Goal: Information Seeking & Learning: Find contact information

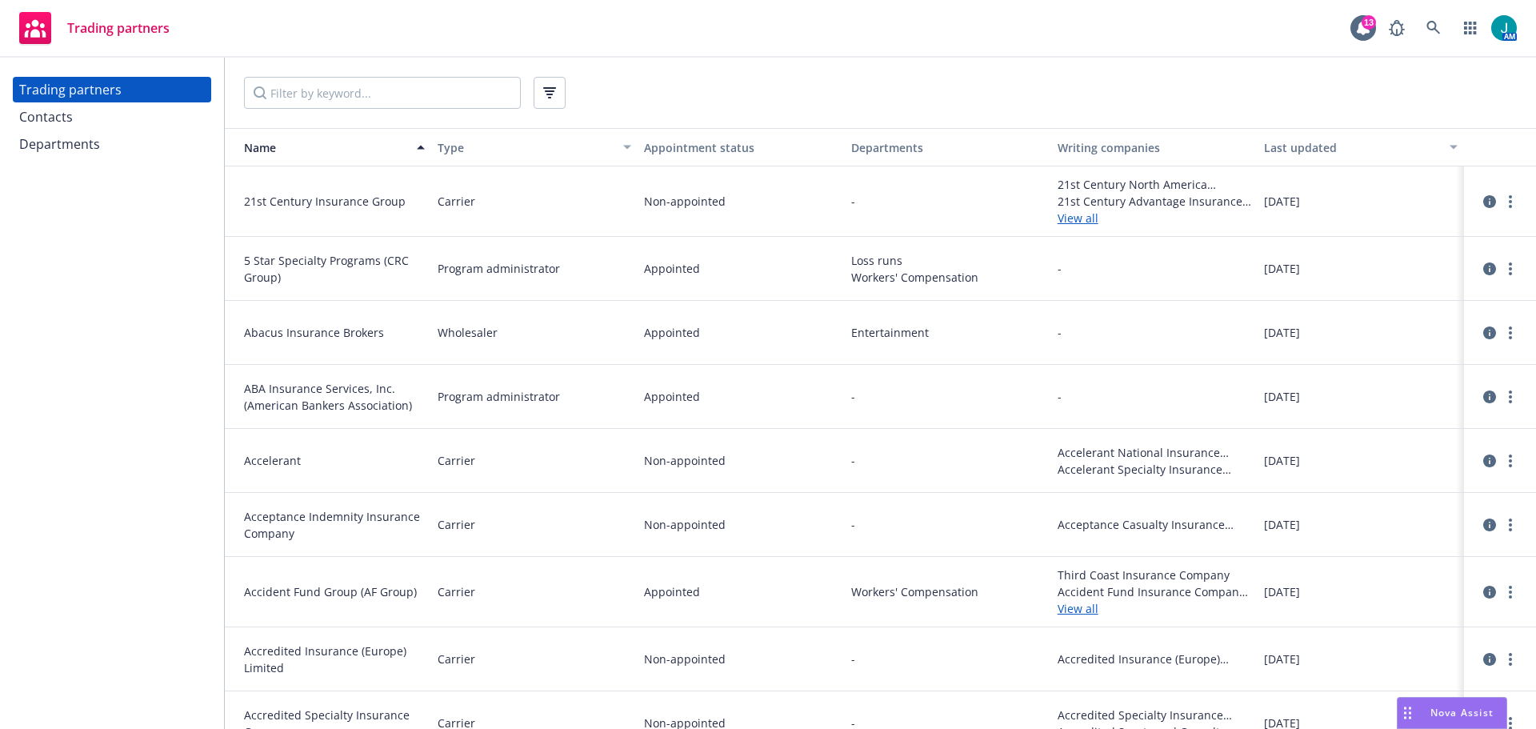
click at [80, 150] on div "Departments" at bounding box center [59, 144] width 81 height 26
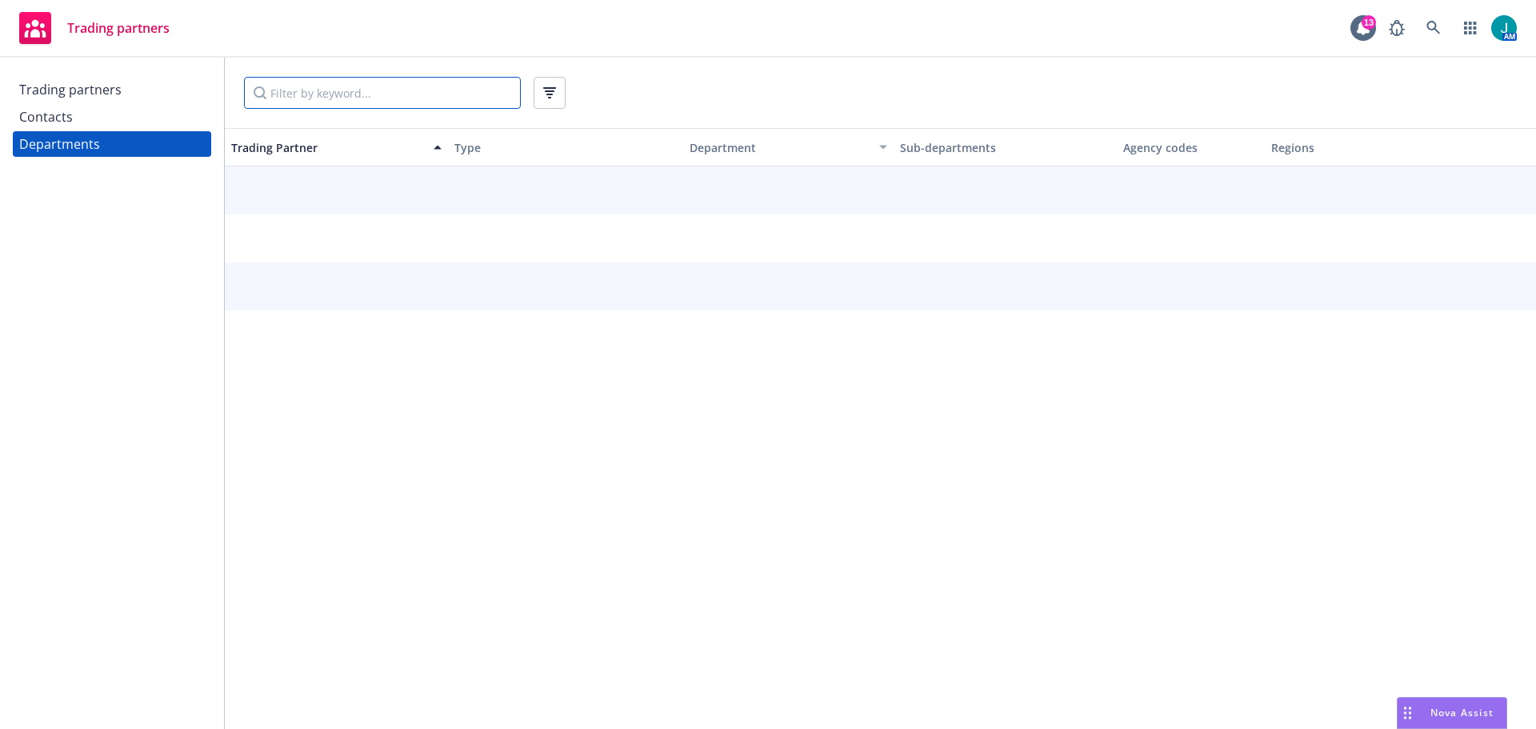
click at [310, 94] on input "Filter by keyword..." at bounding box center [382, 93] width 277 height 32
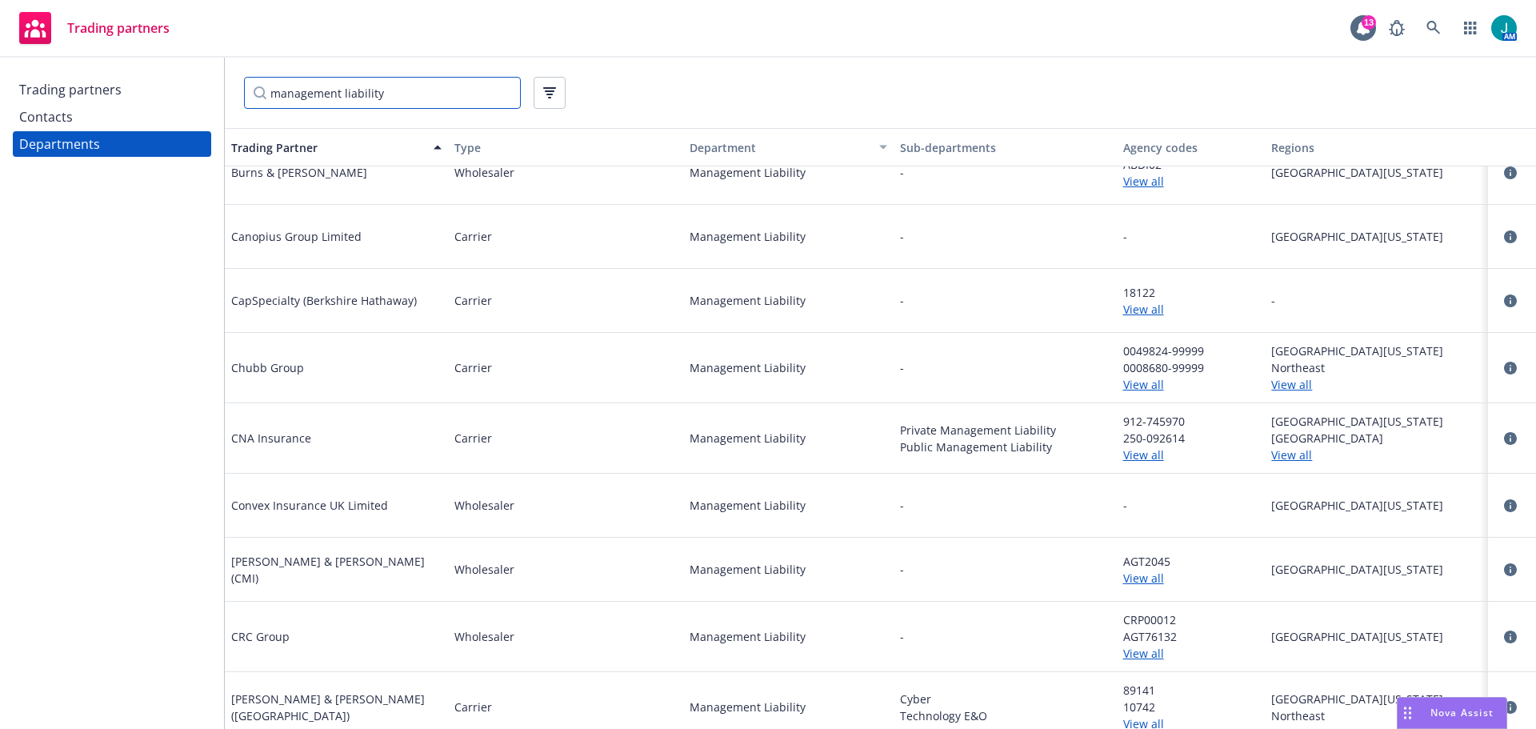
scroll to position [1200, 0]
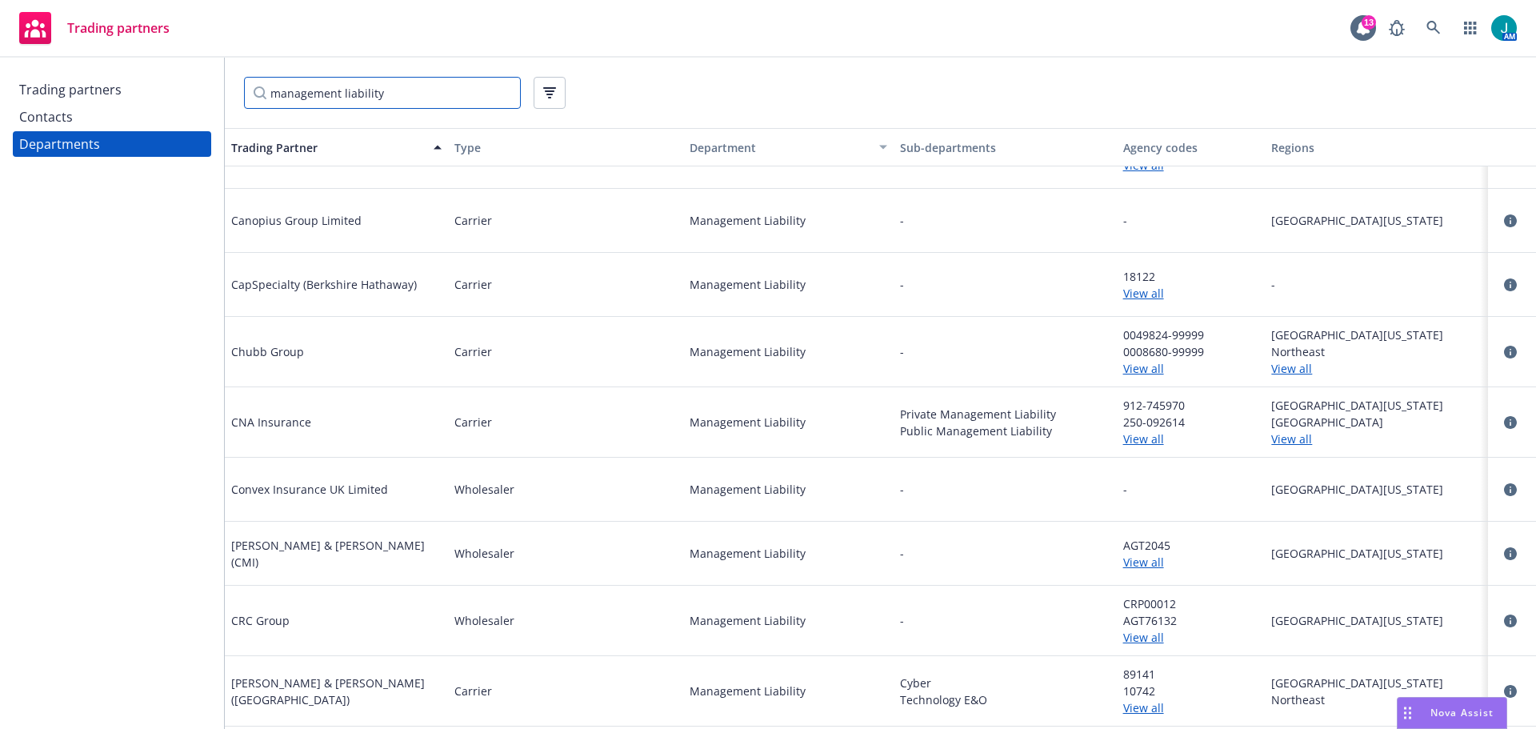
type input "management liability"
click at [75, 118] on div "Contacts" at bounding box center [112, 117] width 186 height 26
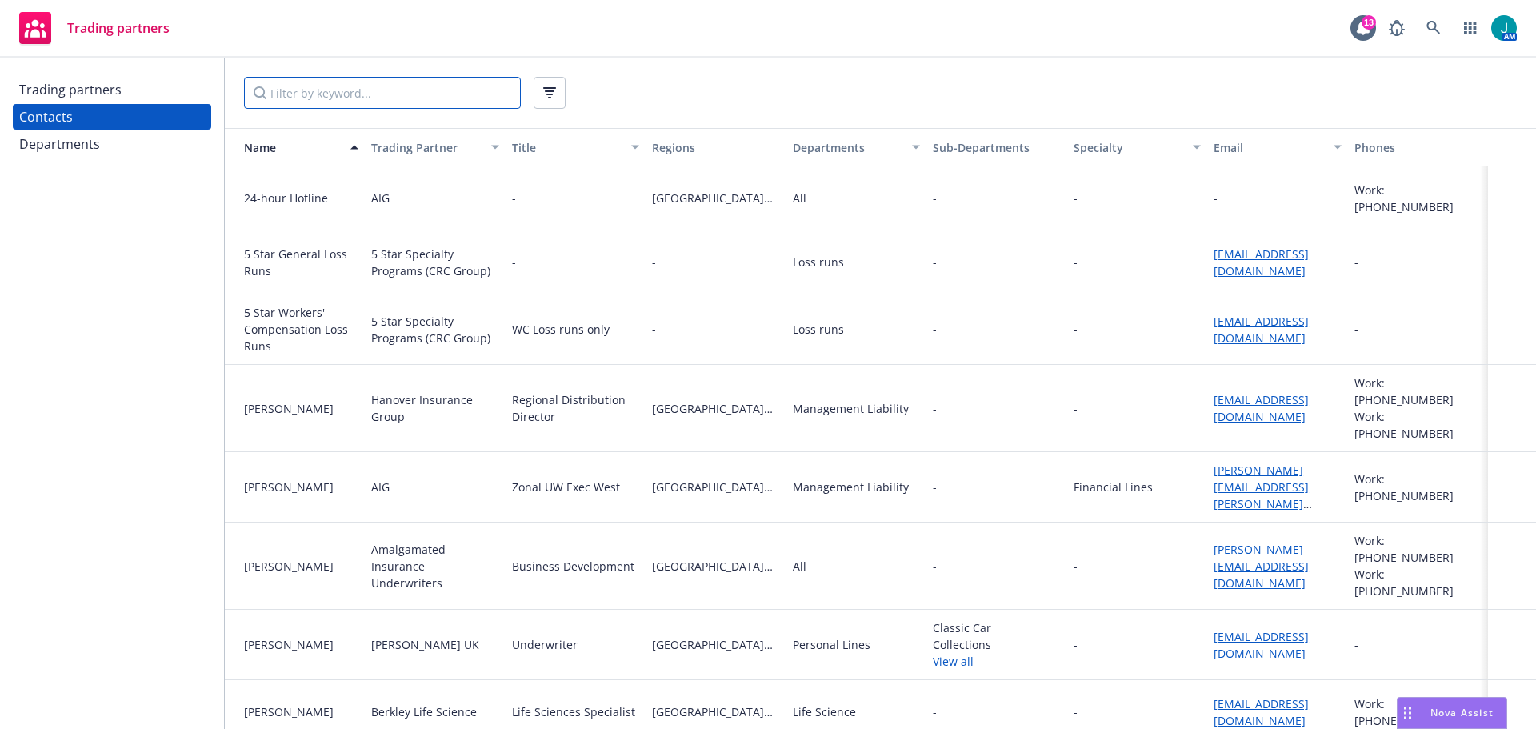
click at [311, 94] on input "Filter by keyword..." at bounding box center [382, 93] width 277 height 32
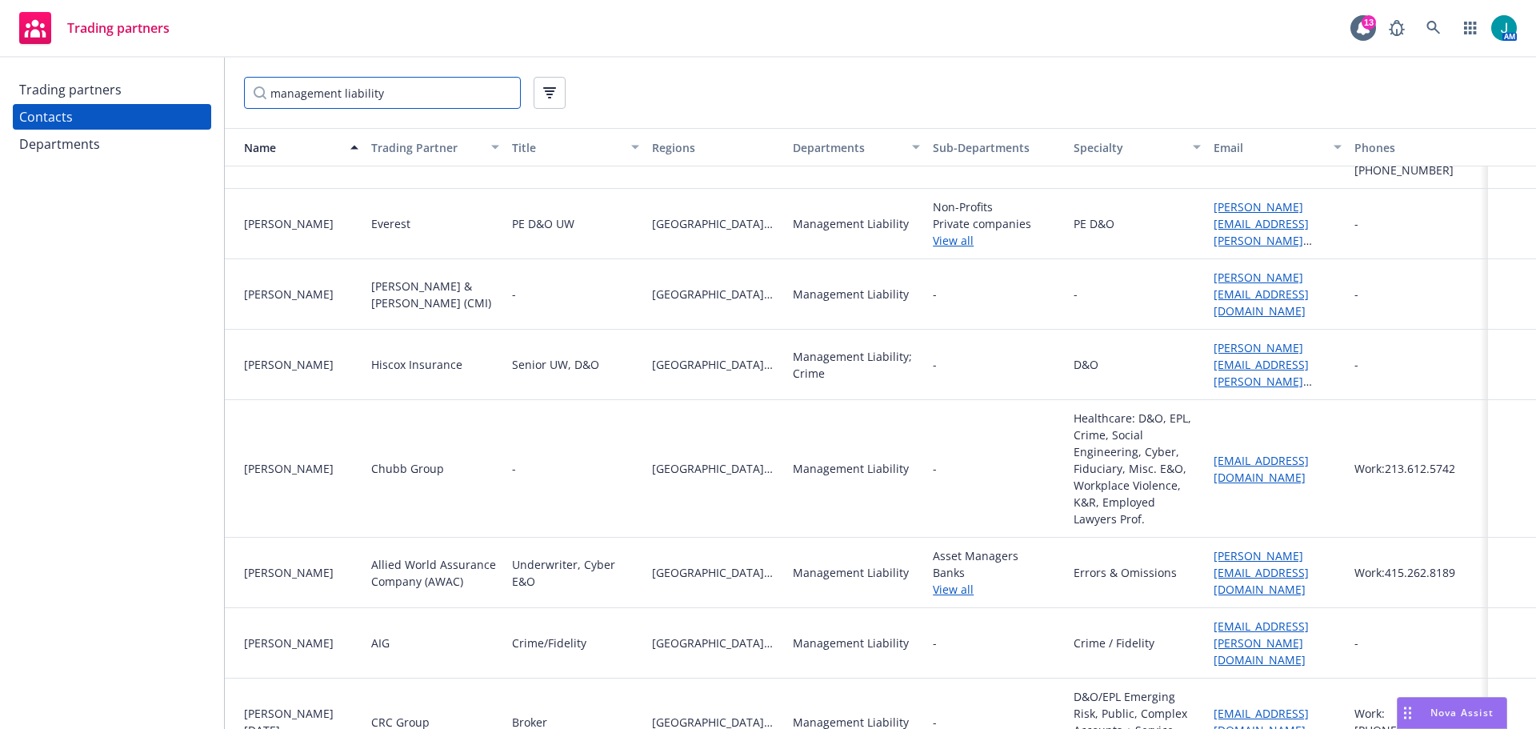
scroll to position [3600, 0]
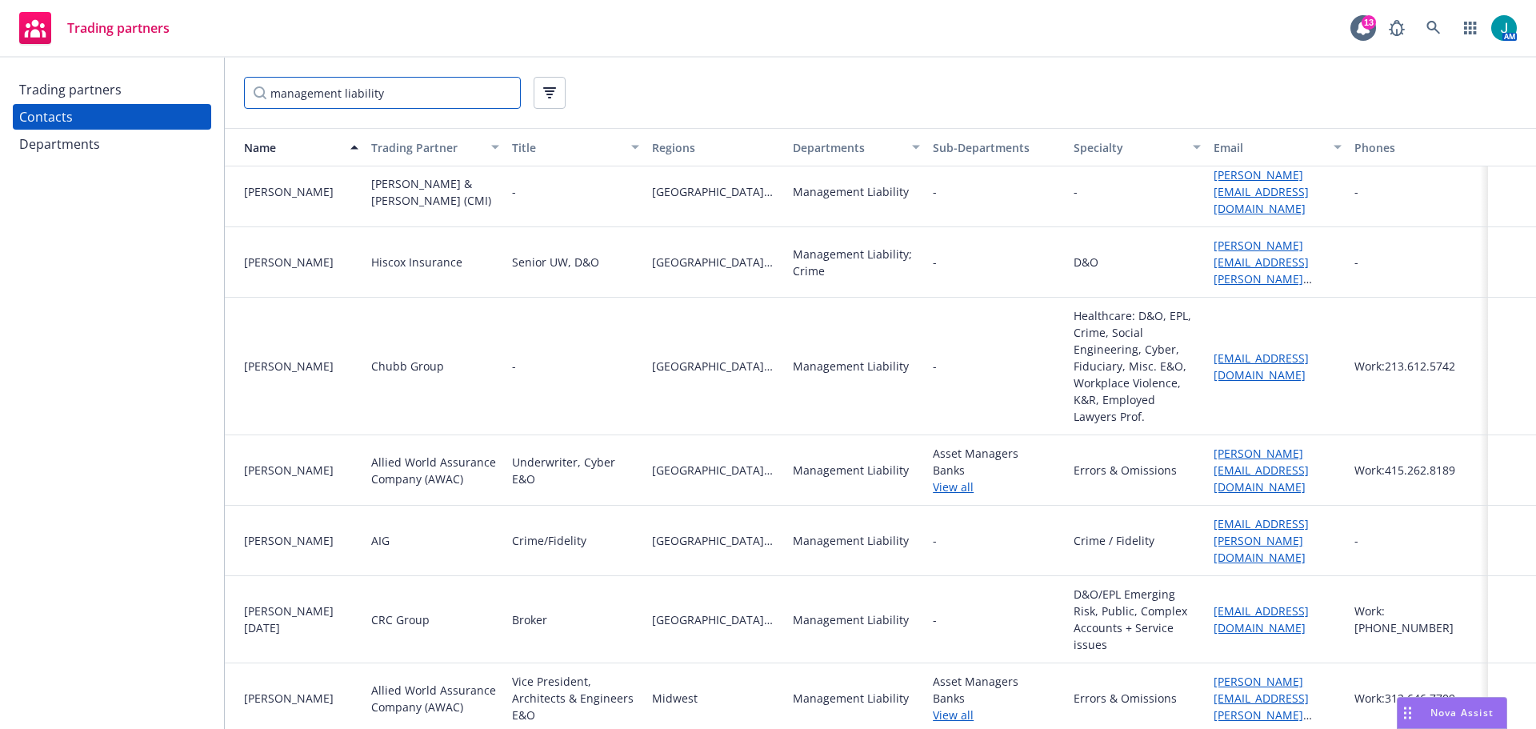
type input "management liability"
click at [80, 148] on div "Departments" at bounding box center [59, 144] width 81 height 26
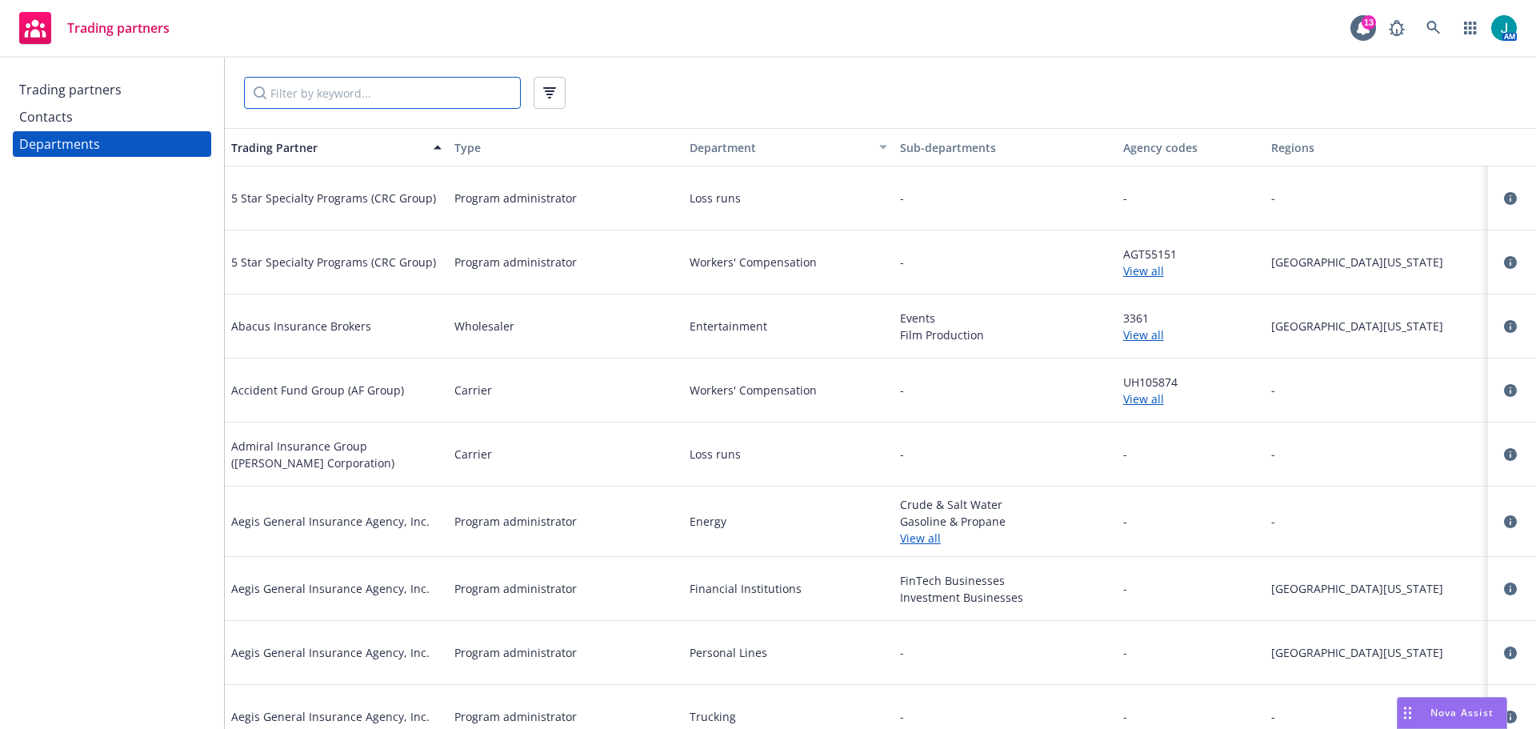
click at [350, 89] on input "Filter by keyword..." at bounding box center [382, 93] width 277 height 32
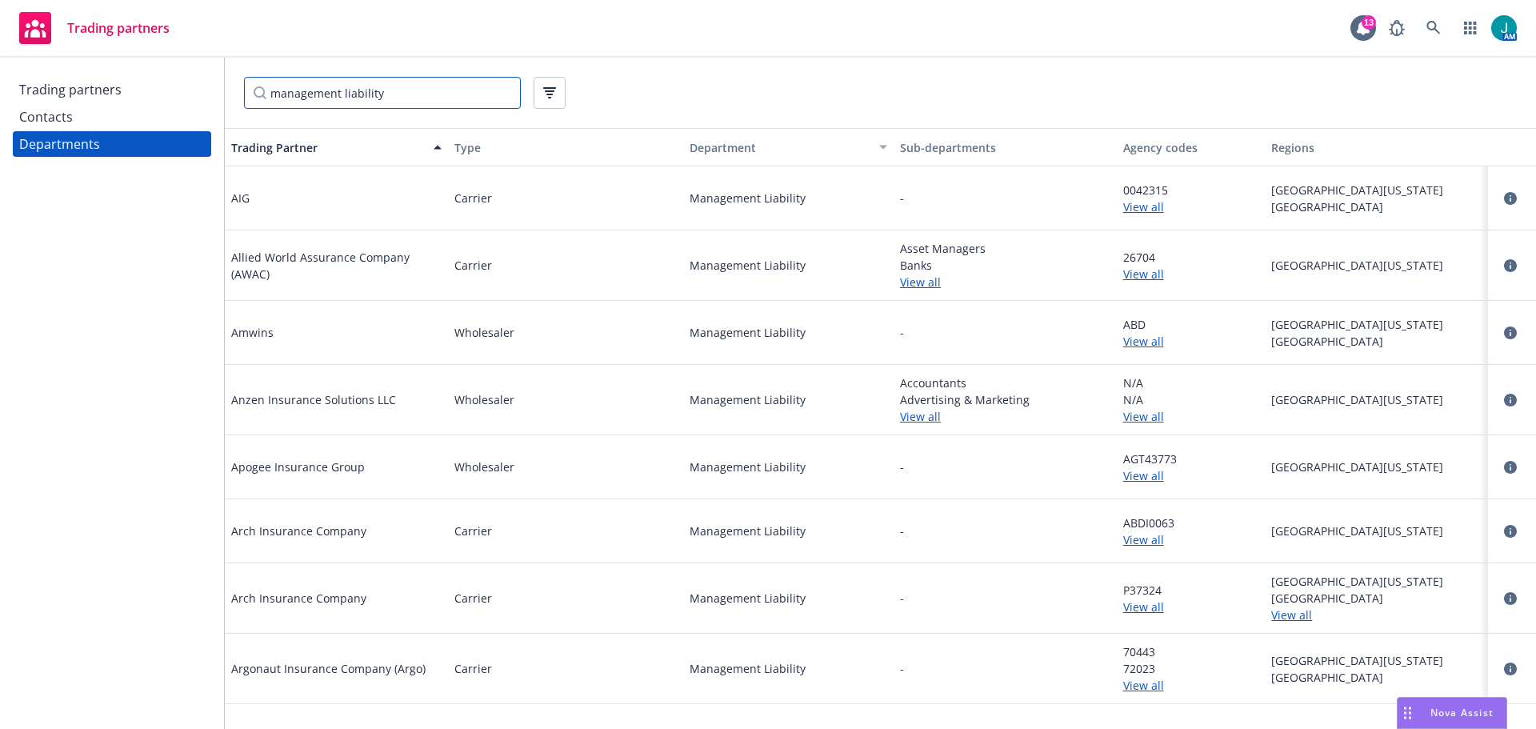
type input "management liability"
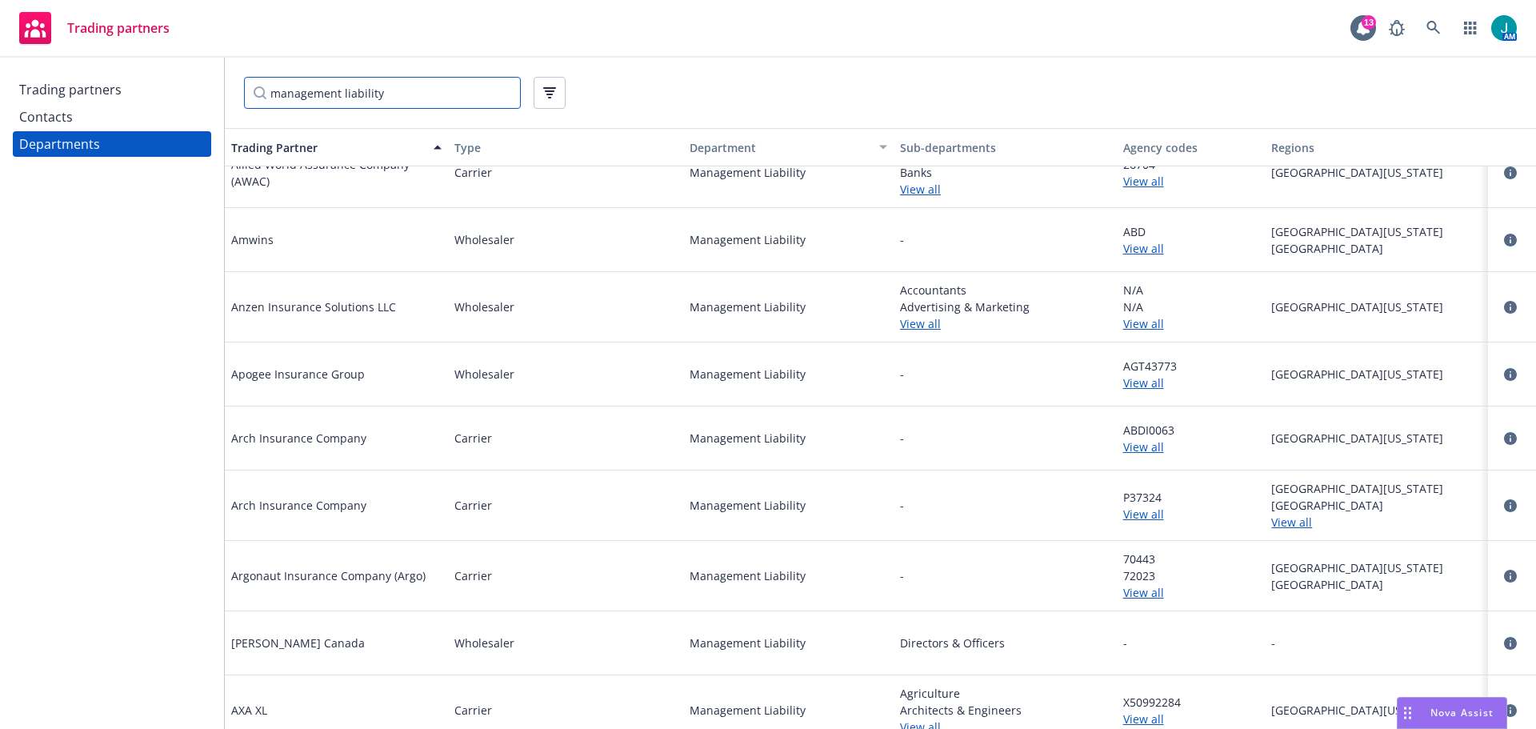
scroll to position [240, 0]
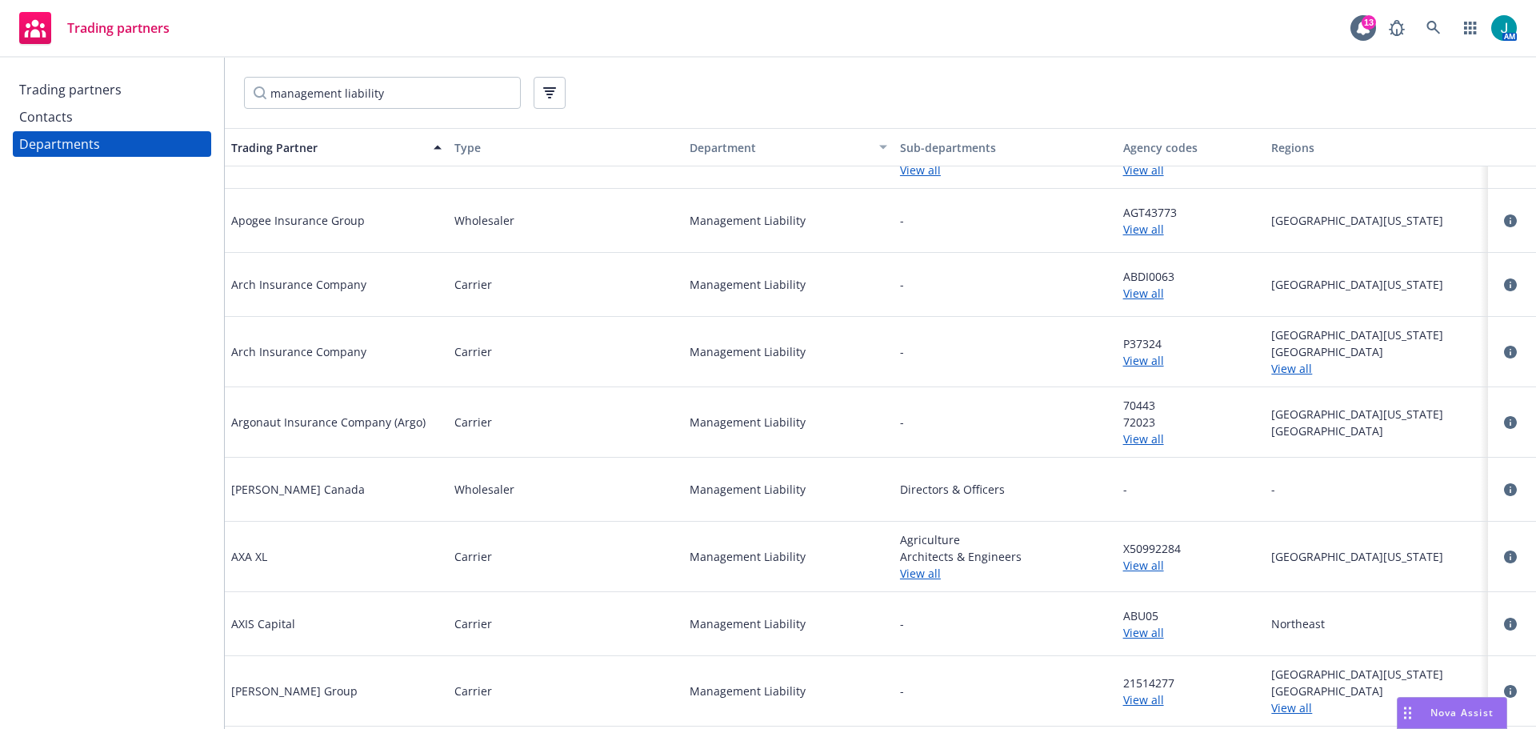
click at [47, 120] on div "Contacts" at bounding box center [46, 117] width 54 height 26
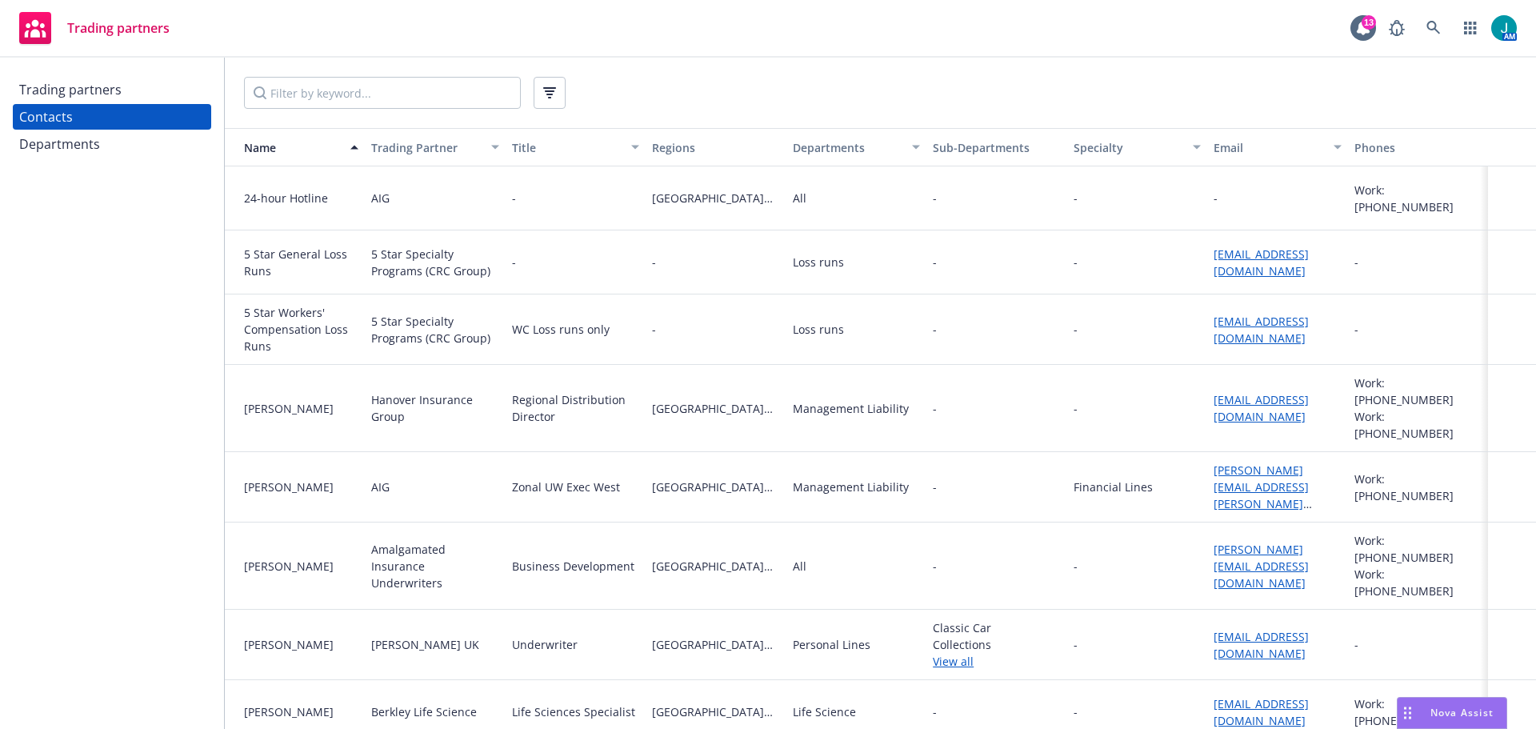
click at [54, 149] on div "Departments" at bounding box center [59, 144] width 81 height 26
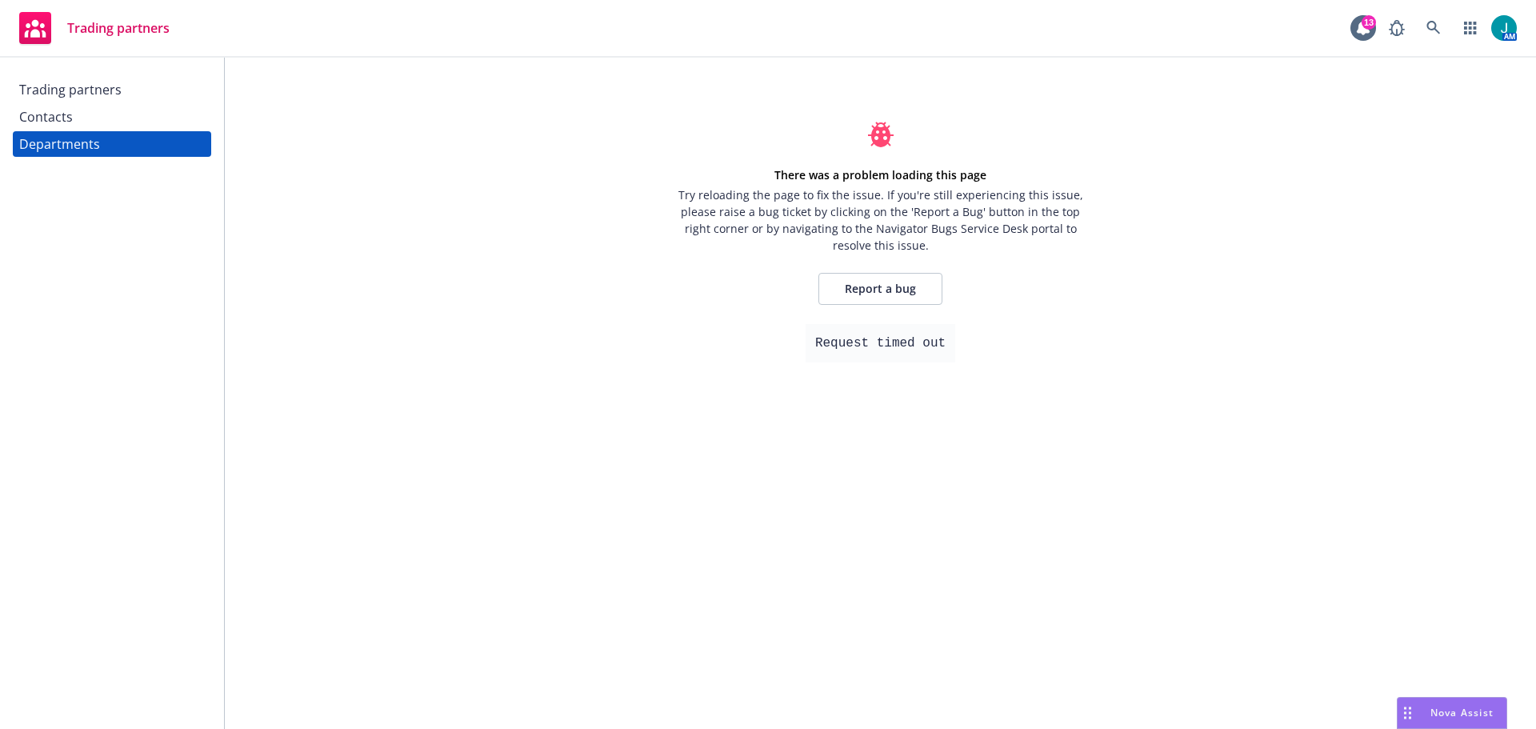
click at [75, 118] on div "Contacts" at bounding box center [112, 117] width 186 height 26
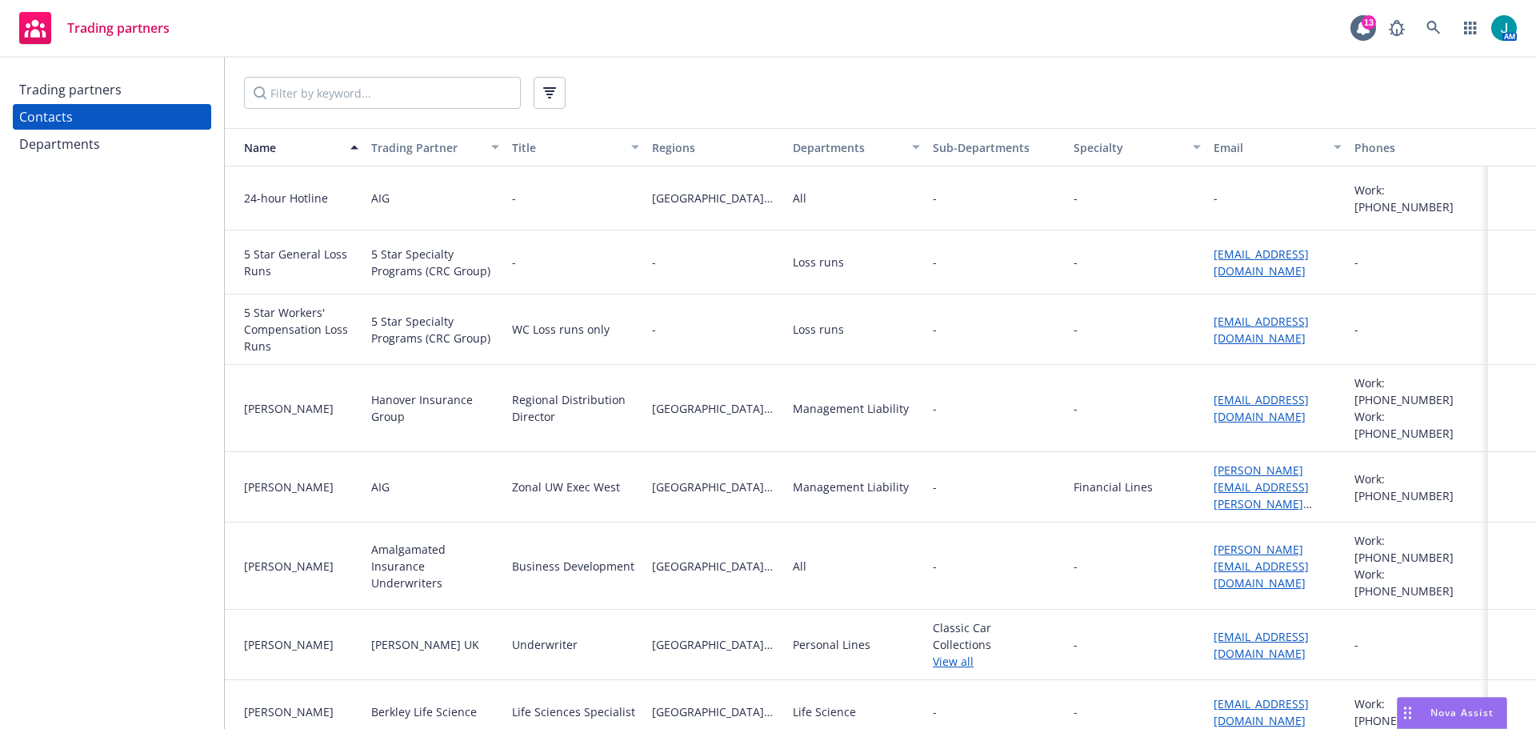
click at [88, 141] on div "Departments" at bounding box center [59, 144] width 81 height 26
